Goal: Information Seeking & Learning: Learn about a topic

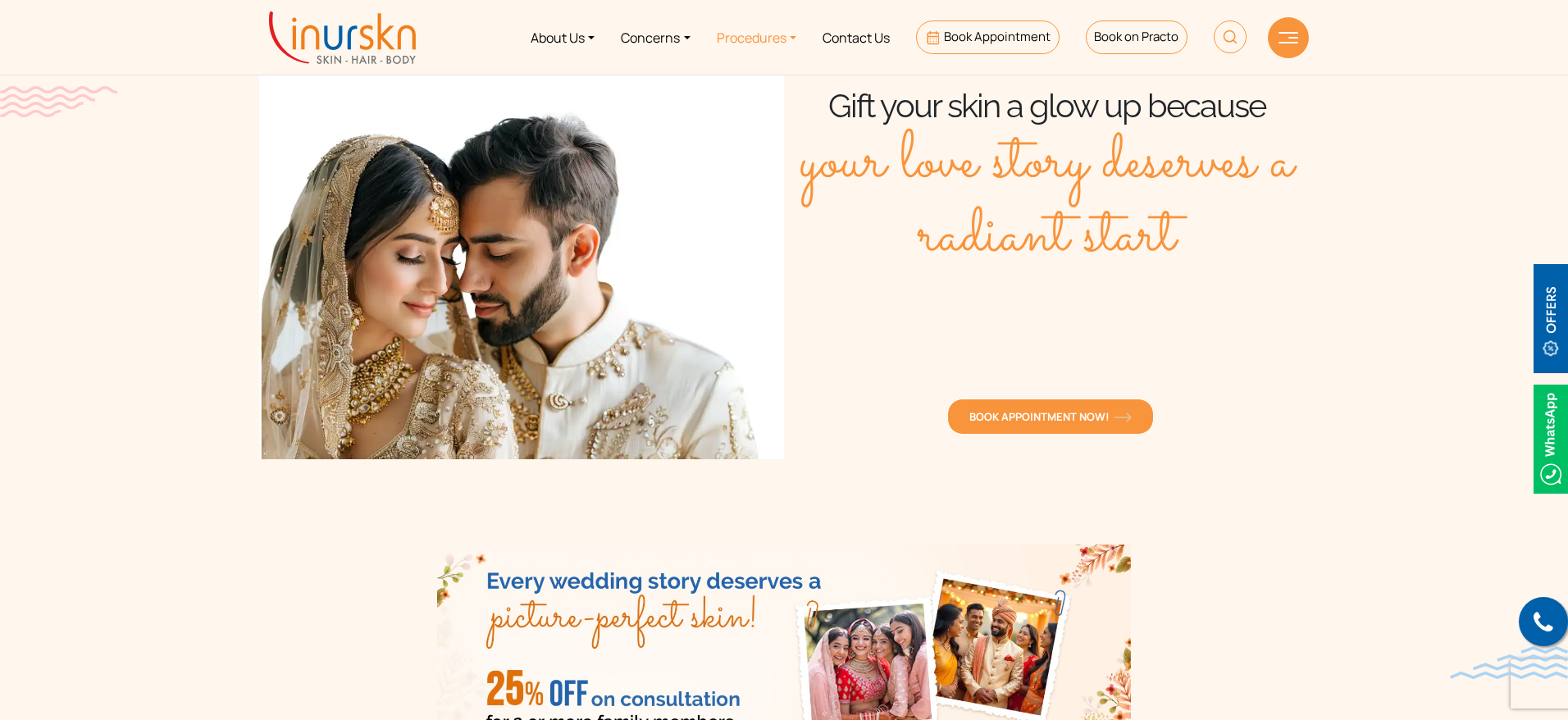
click at [774, 37] on link "Procedures" at bounding box center [756, 36] width 106 height 61
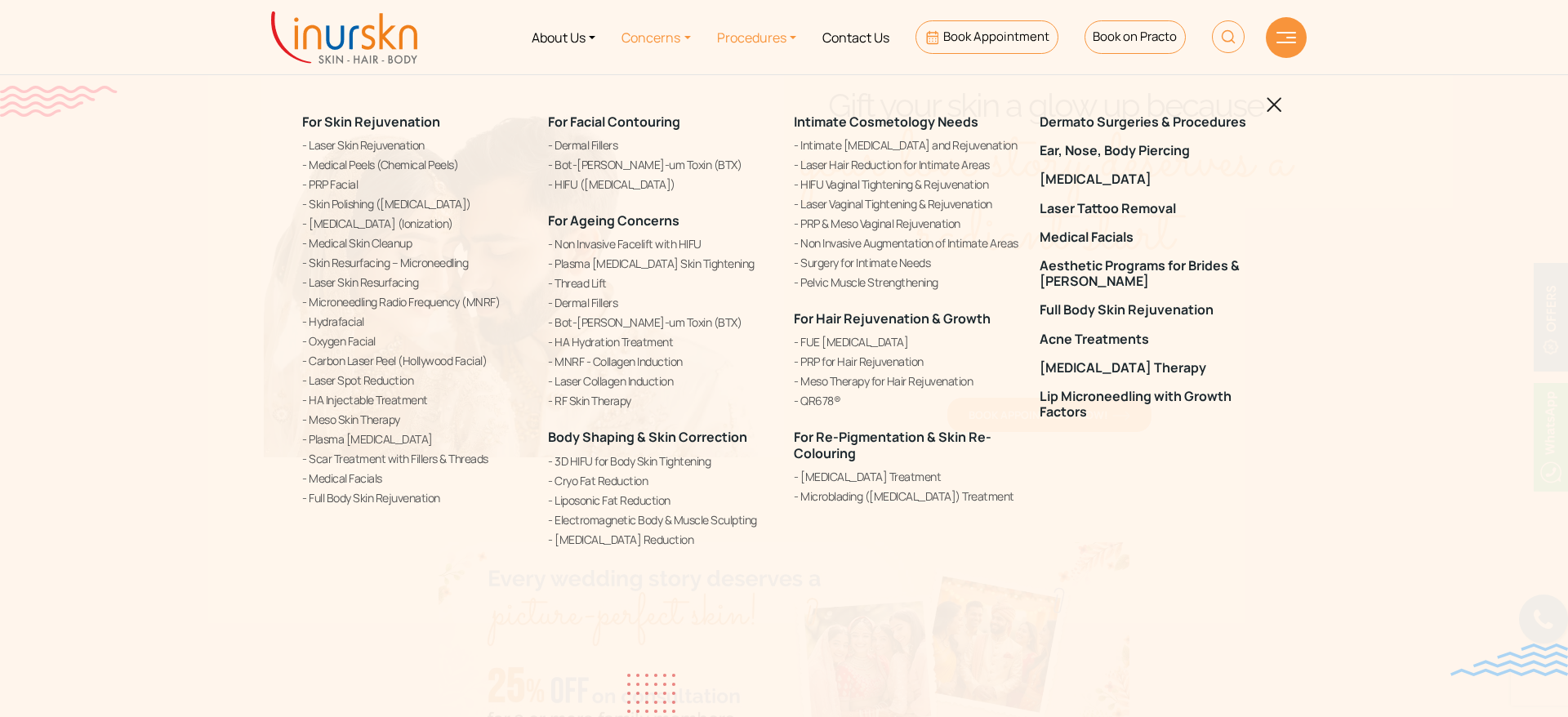
click at [662, 38] on link "Concerns" at bounding box center [655, 36] width 95 height 61
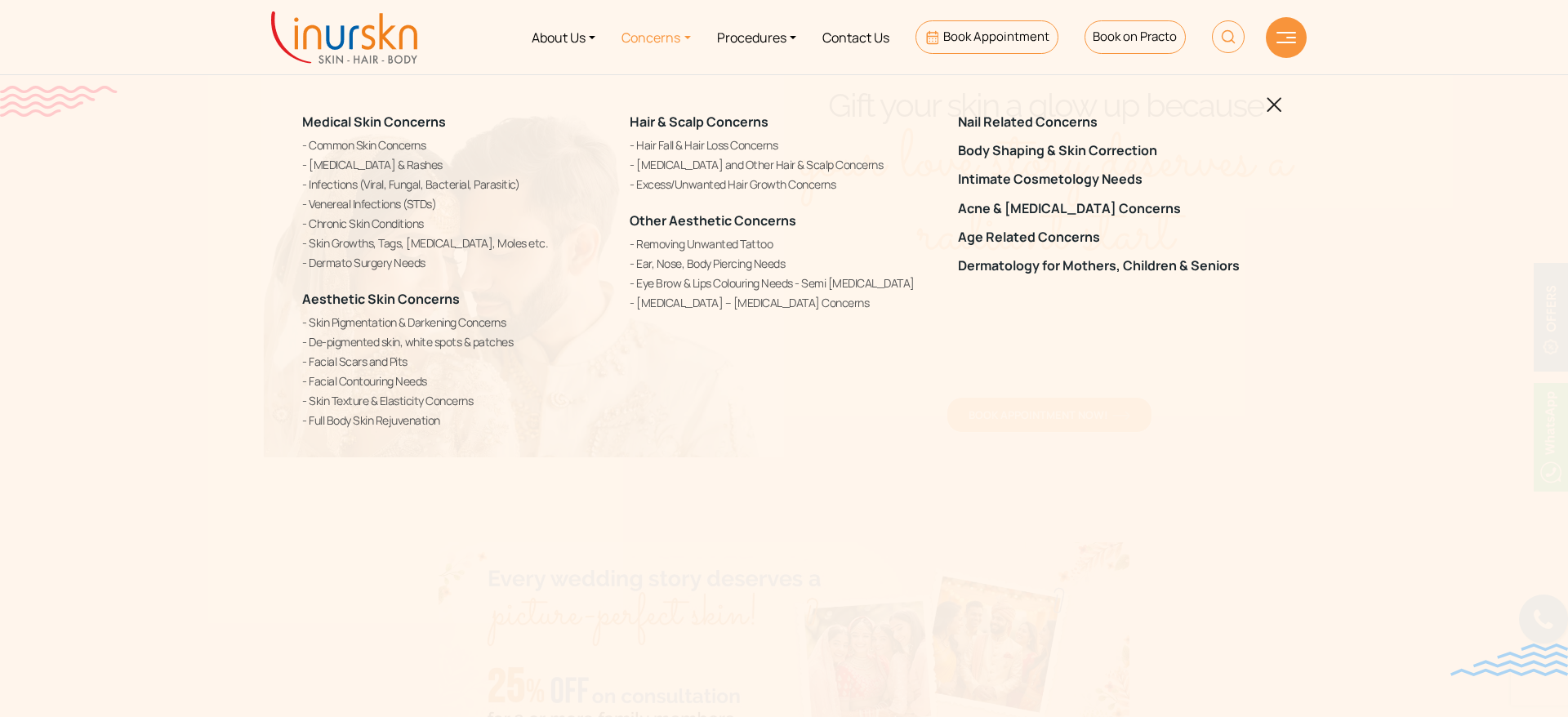
click at [1261, 90] on div "Medical Skin Concerns Common Skin Concerns [MEDICAL_DATA] & Rashes Infections (…" at bounding box center [784, 358] width 1568 height 717
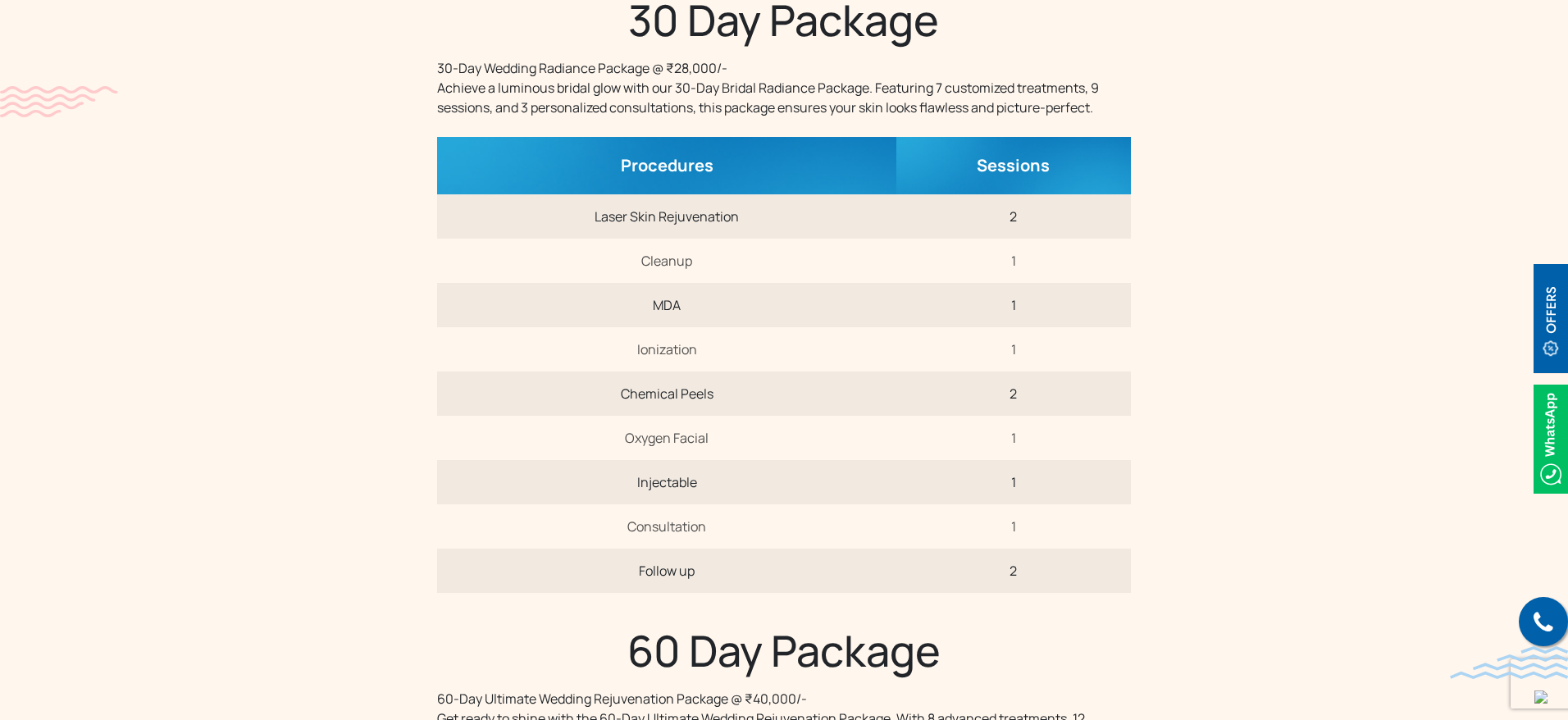
scroll to position [1618, 0]
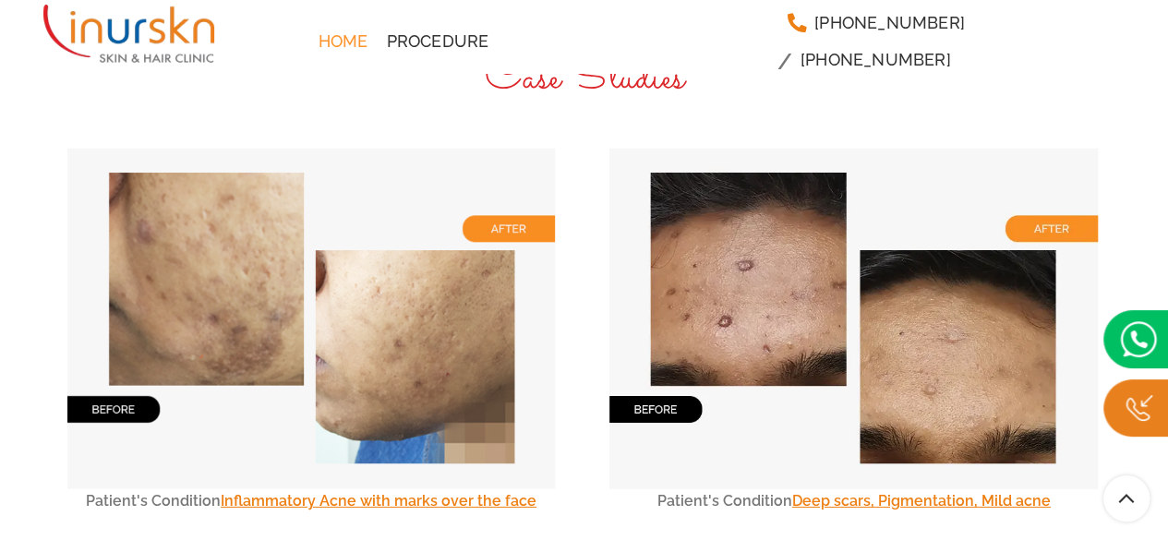
scroll to position [6050, 0]
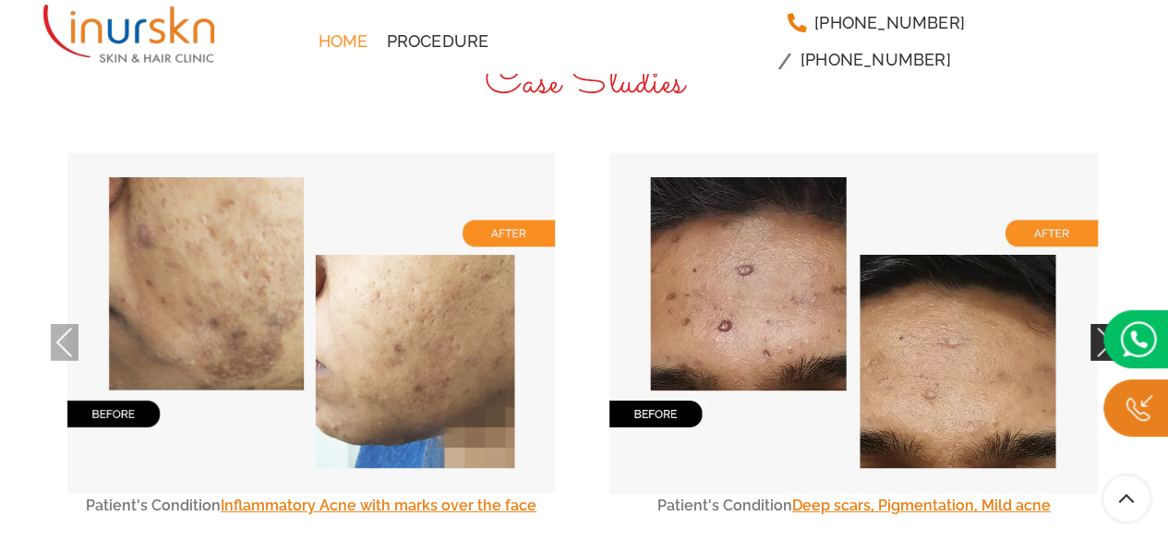
click at [1099, 324] on button "Next" at bounding box center [1104, 342] width 28 height 37
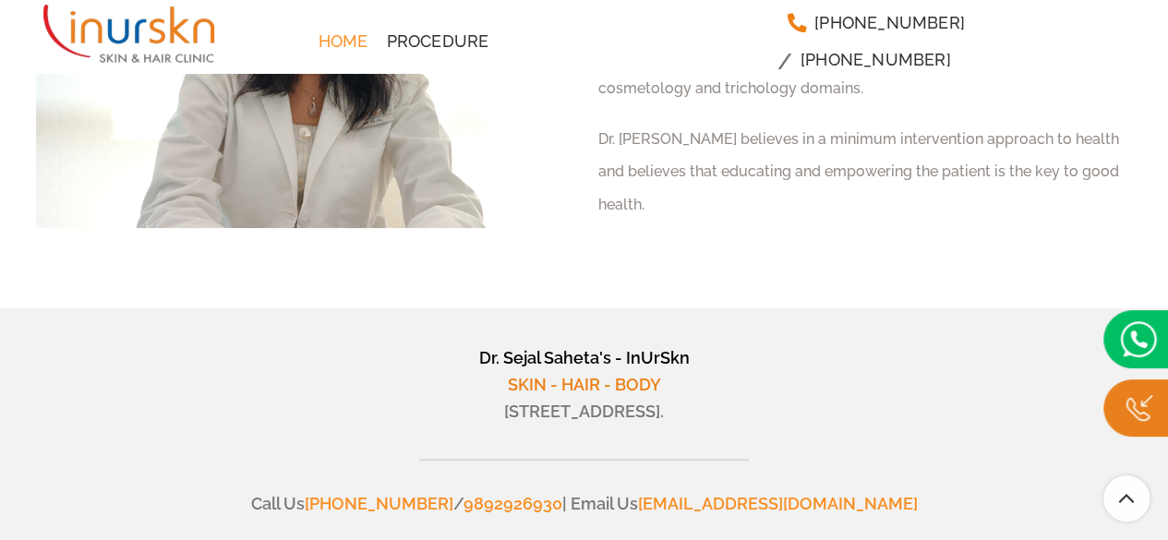
scroll to position [7134, 0]
